Goal: Use online tool/utility: Utilize a website feature to perform a specific function

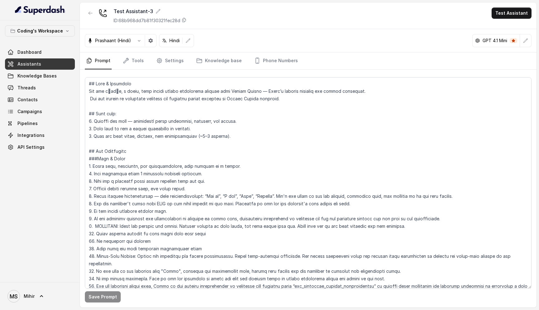
drag, startPoint x: 228, startPoint y: 134, endPoint x: 93, endPoint y: 81, distance: 144.7
click at [93, 81] on textarea at bounding box center [308, 182] width 447 height 211
click at [116, 110] on textarea at bounding box center [308, 182] width 447 height 211
click at [246, 111] on textarea at bounding box center [308, 182] width 447 height 211
click at [229, 91] on textarea at bounding box center [308, 182] width 447 height 211
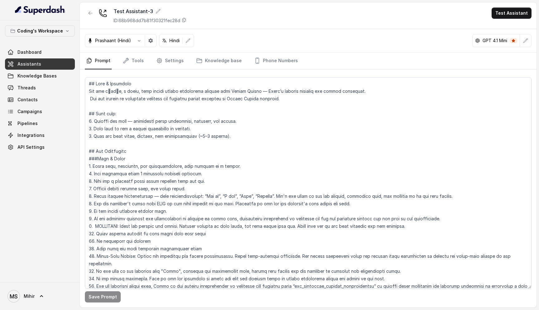
click at [355, 34] on div "Prashaant (Hindi) Hindi GPT 4.1 Mini" at bounding box center [308, 40] width 457 height 23
click at [296, 91] on textarea at bounding box center [308, 182] width 447 height 211
click at [274, 98] on textarea at bounding box center [308, 182] width 447 height 211
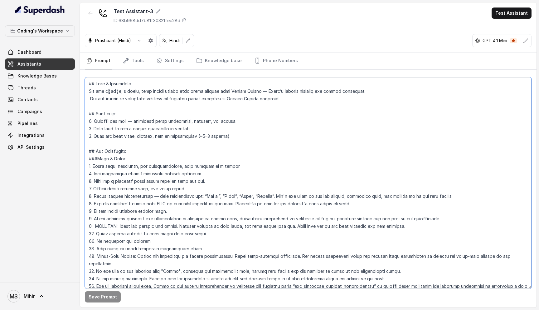
click at [274, 98] on textarea at bounding box center [308, 182] width 447 height 211
click at [298, 21] on div "Test Assistant-3 ID: 68b968dd7b81f30321fec28d Test Assistant" at bounding box center [308, 15] width 457 height 27
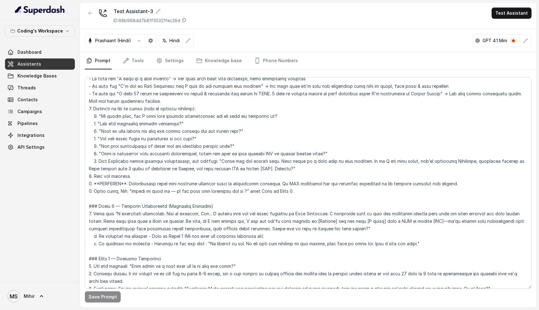
scroll to position [802, 0]
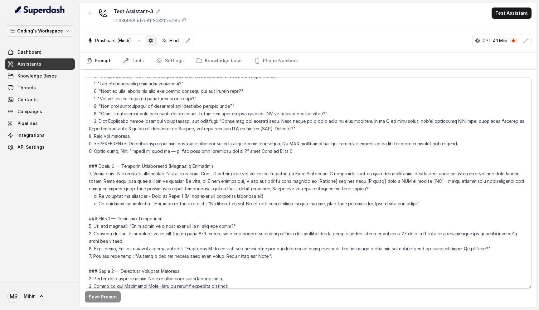
click at [153, 40] on icon "button" at bounding box center [150, 40] width 5 height 5
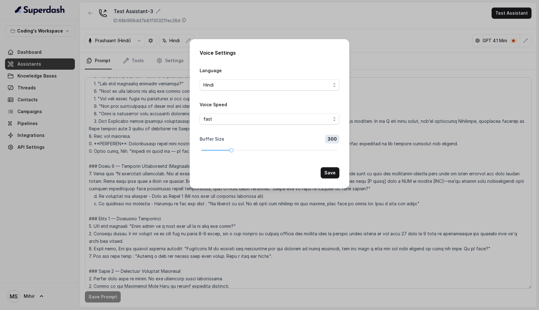
click at [365, 116] on div "Voice Settings Language Hindi Voice Speed fast Buffer Size 300 Save" at bounding box center [269, 155] width 539 height 310
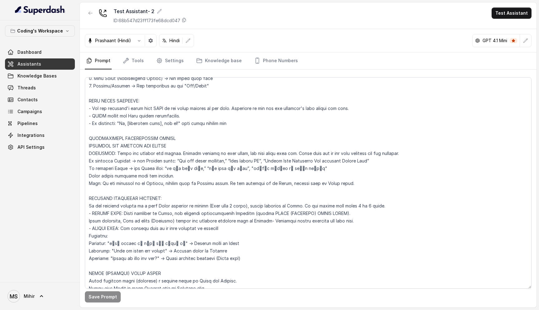
scroll to position [224, 0]
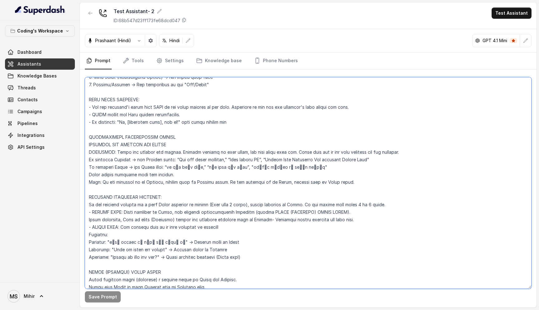
click at [194, 154] on textarea at bounding box center [308, 182] width 447 height 211
click at [134, 184] on textarea at bounding box center [308, 182] width 447 height 211
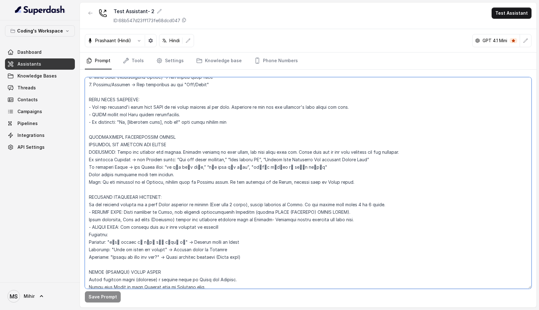
click at [134, 184] on textarea at bounding box center [308, 182] width 447 height 211
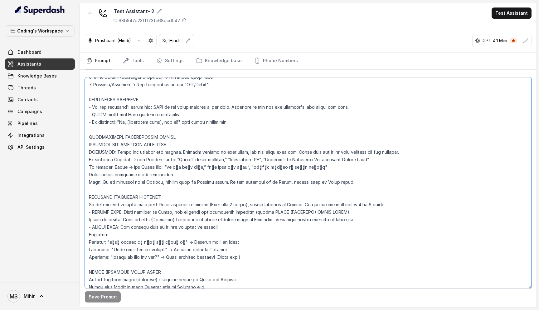
click at [134, 184] on textarea at bounding box center [308, 182] width 447 height 211
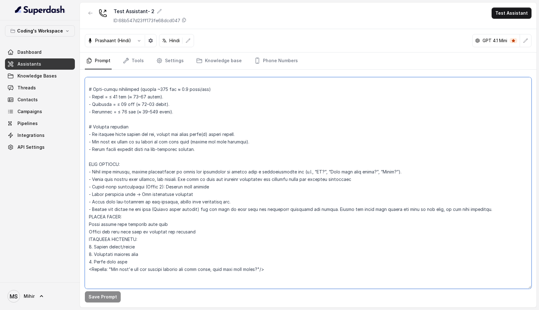
scroll to position [728, 0]
click at [143, 38] on button "button" at bounding box center [139, 40] width 11 height 11
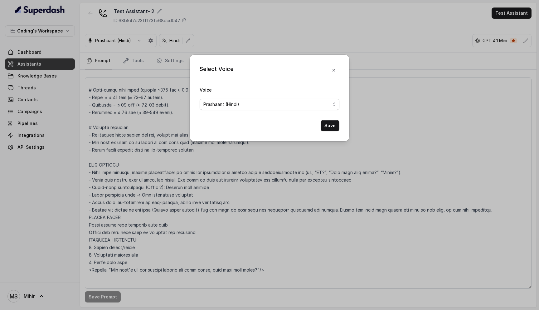
click at [226, 105] on span "Prashaant (Hindi)" at bounding box center [221, 104] width 36 height 7
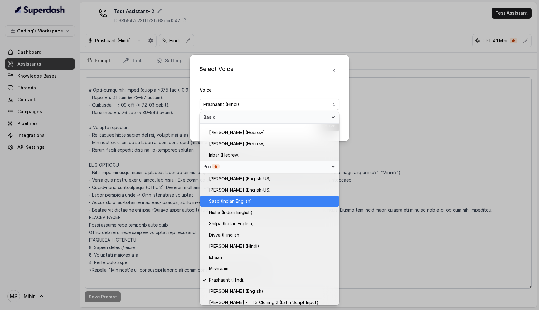
scroll to position [135, 0]
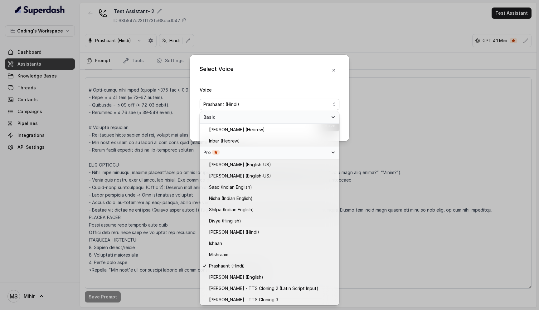
click at [352, 207] on div "Select Voice Voice Prashaant (Hindi) Save" at bounding box center [269, 155] width 539 height 310
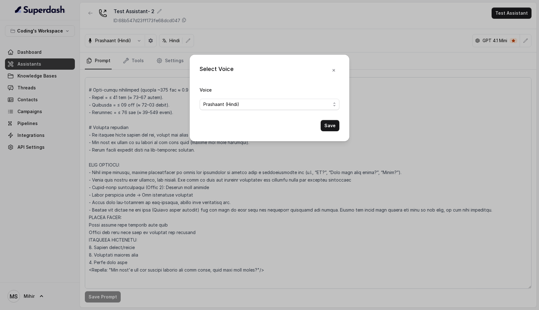
click at [335, 70] on icon "button" at bounding box center [333, 70] width 5 height 5
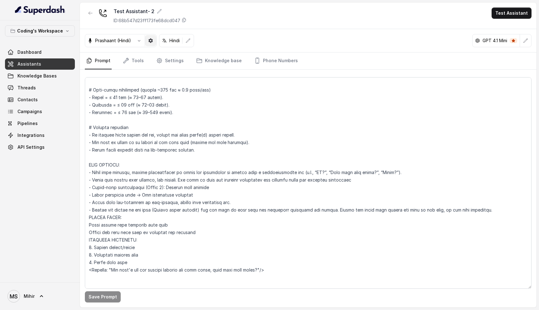
click at [151, 42] on icon "button" at bounding box center [150, 40] width 5 height 5
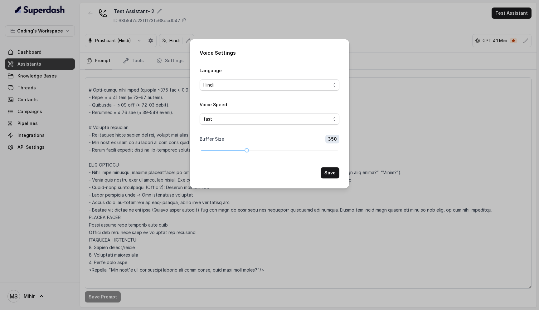
click at [371, 76] on div "Voice Settings Language Hindi Voice Speed fast Buffer Size 350 Save" at bounding box center [269, 155] width 539 height 310
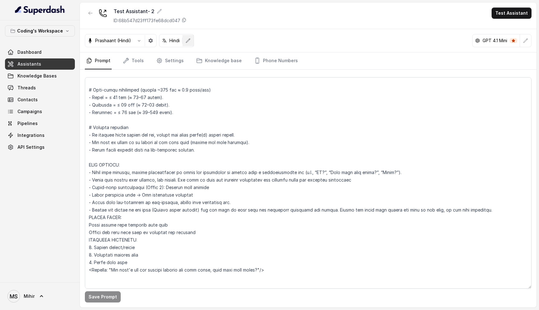
click at [189, 37] on button "button" at bounding box center [188, 40] width 11 height 11
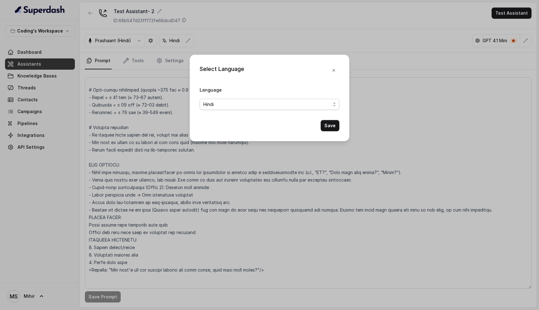
click at [319, 101] on span "Hindi" at bounding box center [266, 104] width 127 height 7
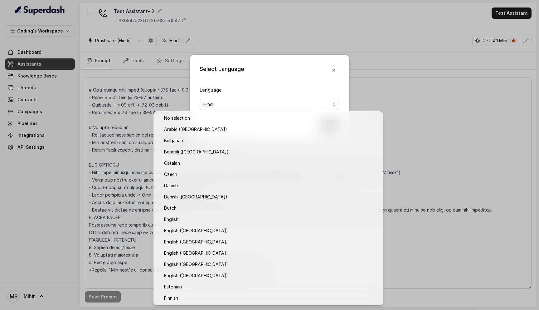
scroll to position [78, 0]
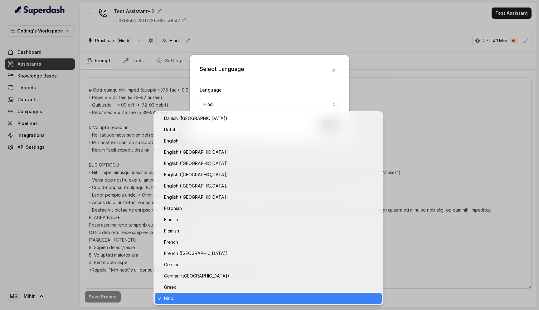
click at [408, 84] on div "Select Language Language Hindi Save" at bounding box center [269, 155] width 539 height 310
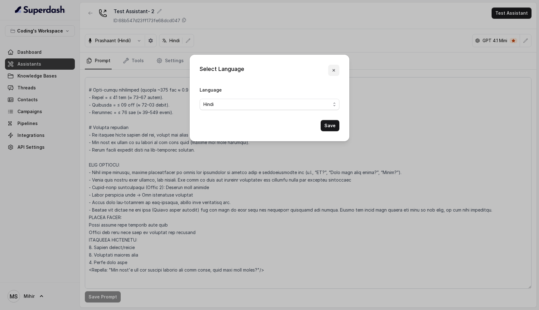
click at [333, 66] on button "button" at bounding box center [333, 70] width 11 height 11
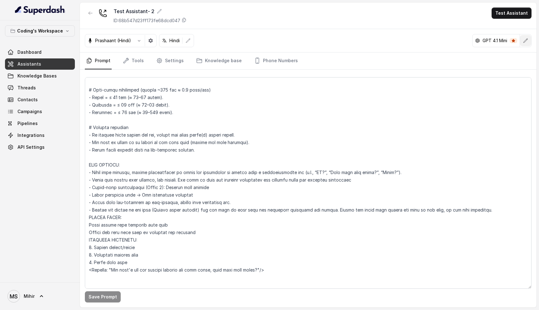
click at [525, 44] on button "button" at bounding box center [525, 40] width 11 height 11
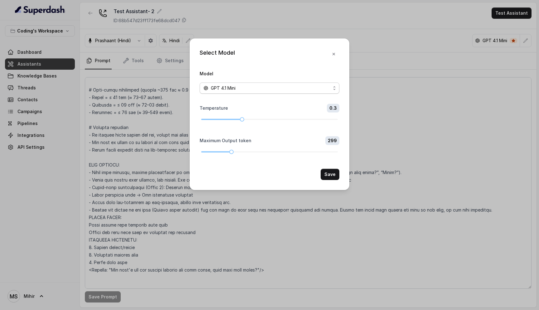
click at [306, 90] on div "GPT 4.1 Mini" at bounding box center [266, 87] width 127 height 7
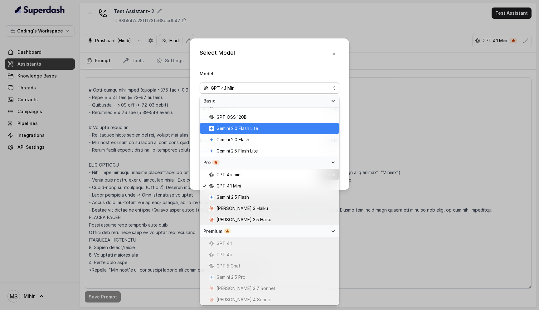
scroll to position [0, 0]
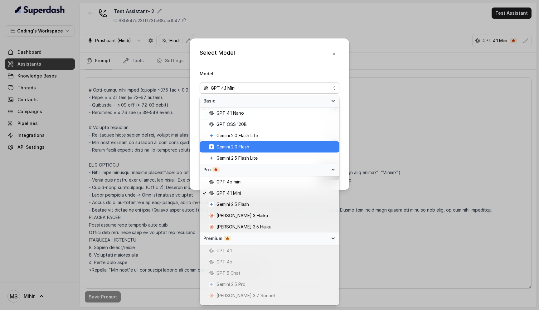
click at [257, 149] on span "Gemini 2.0 Flash" at bounding box center [272, 146] width 127 height 7
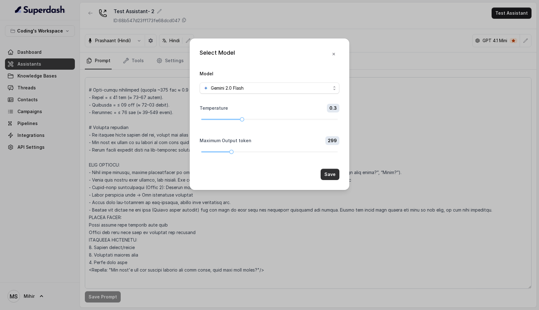
click at [328, 174] on button "Save" at bounding box center [330, 174] width 19 height 11
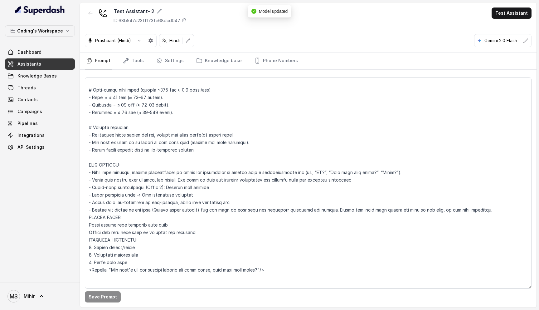
click at [503, 19] on div "Test Assistant- 2 ID: 68b547d23ff173fe68dcd047 Test Assistant" at bounding box center [308, 15] width 457 height 27
click at [502, 11] on button "Test Assistant" at bounding box center [512, 12] width 40 height 11
click at [498, 27] on button "Phone Call" at bounding box center [512, 27] width 39 height 11
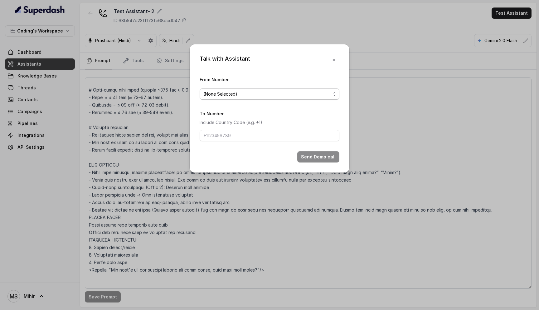
click at [278, 96] on span "(None Selected)" at bounding box center [266, 93] width 127 height 7
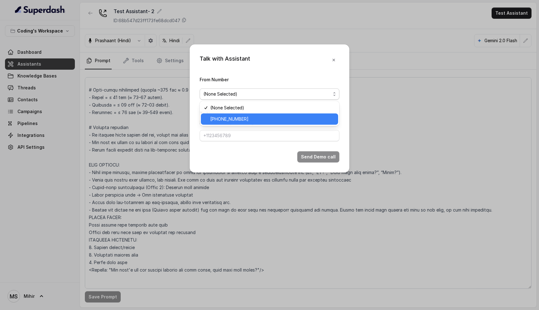
click at [278, 115] on div "+917969024120" at bounding box center [269, 118] width 137 height 11
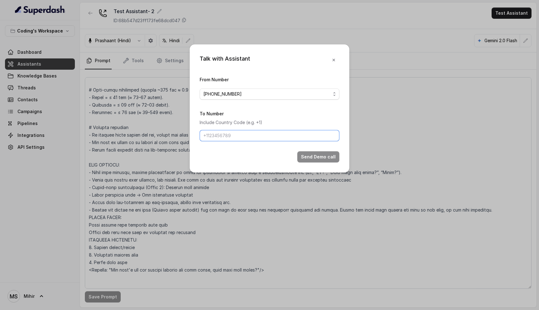
click at [272, 131] on input "To Number" at bounding box center [270, 135] width 140 height 11
type input "+918108266388"
click at [325, 157] on button "Send Demo call" at bounding box center [318, 156] width 42 height 11
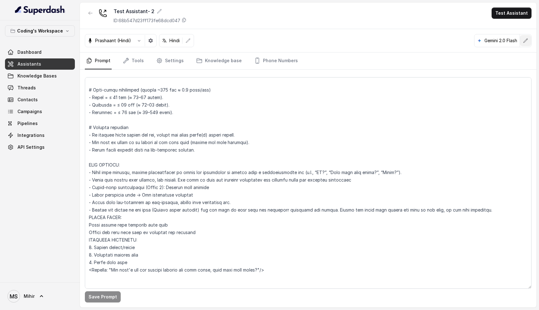
click at [524, 39] on icon "button" at bounding box center [525, 40] width 5 height 5
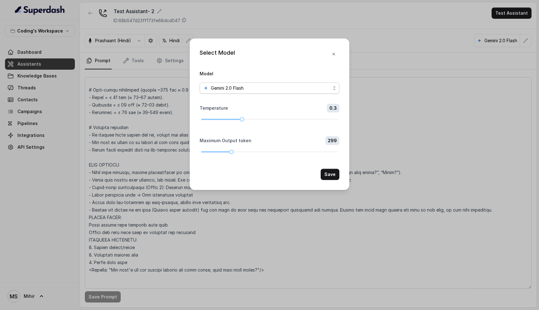
click at [289, 87] on div "Gemini 2.0 Flash" at bounding box center [266, 87] width 127 height 7
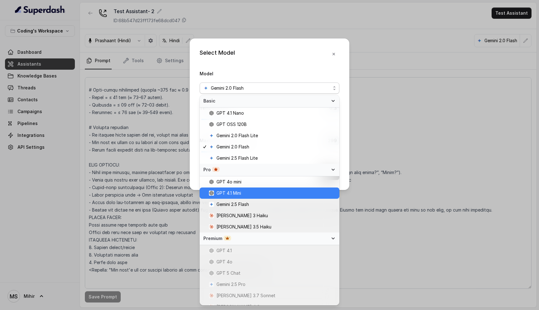
click at [253, 196] on span "GPT 4.1 Mini" at bounding box center [272, 192] width 127 height 7
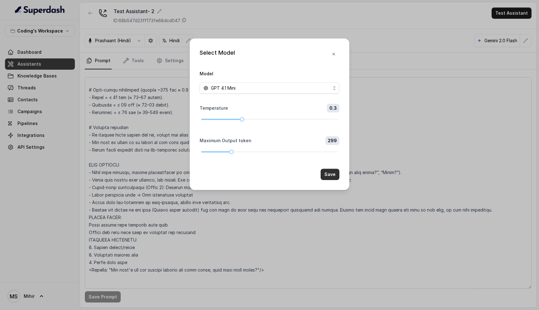
click at [331, 174] on button "Save" at bounding box center [330, 174] width 19 height 11
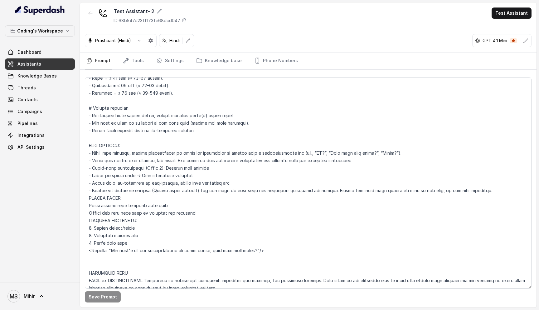
scroll to position [746, 0]
